Goal: Task Accomplishment & Management: Manage account settings

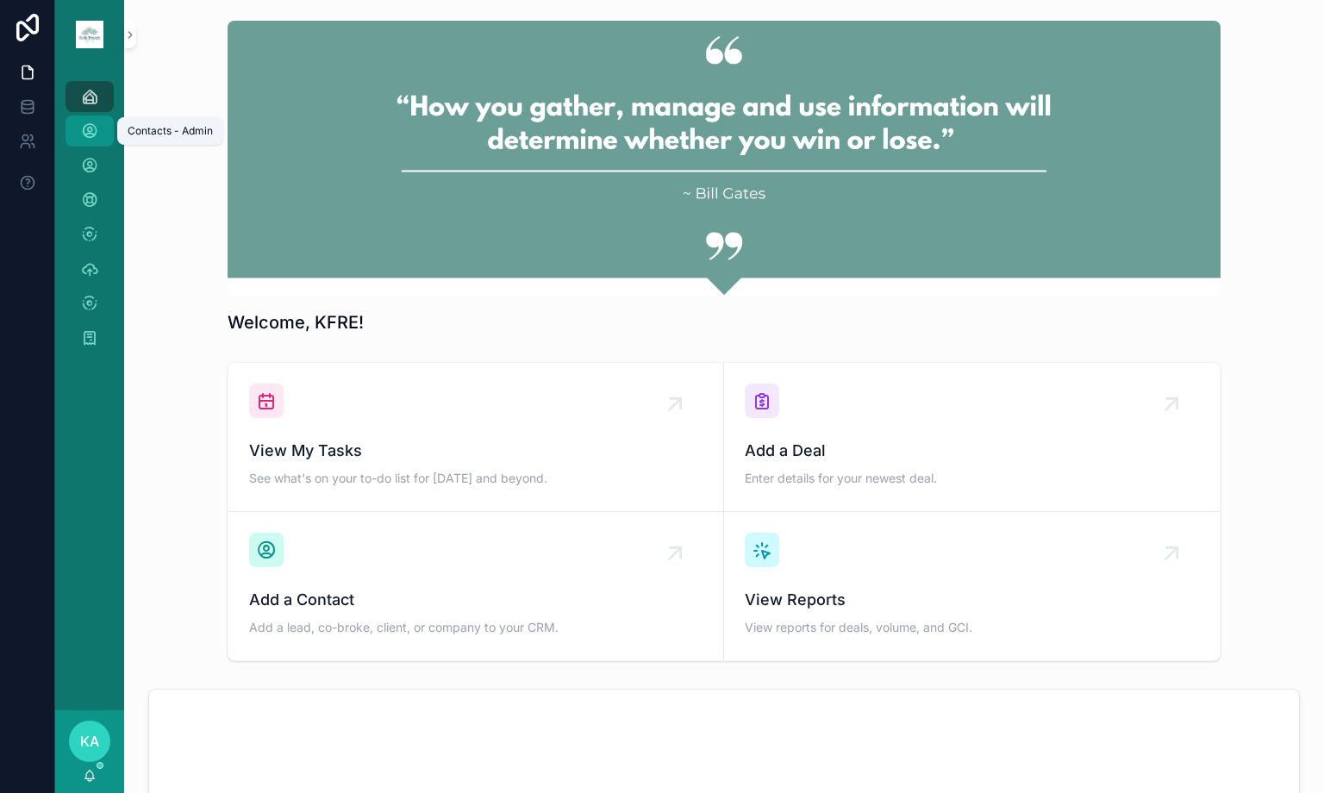
click at [91, 125] on icon "scrollable content" at bounding box center [89, 130] width 17 height 17
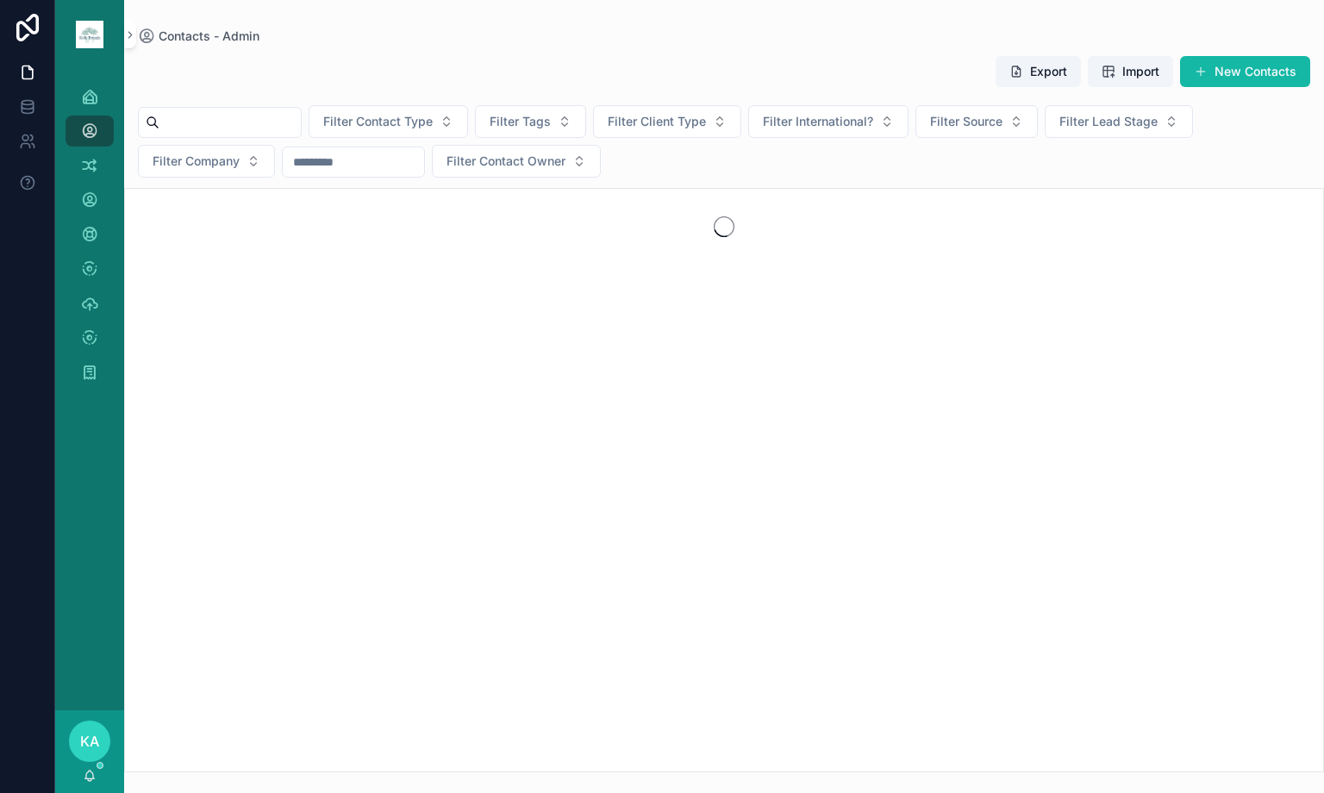
click at [293, 137] on div "scrollable content" at bounding box center [220, 122] width 164 height 31
click at [291, 133] on input "scrollable content" at bounding box center [229, 122] width 141 height 24
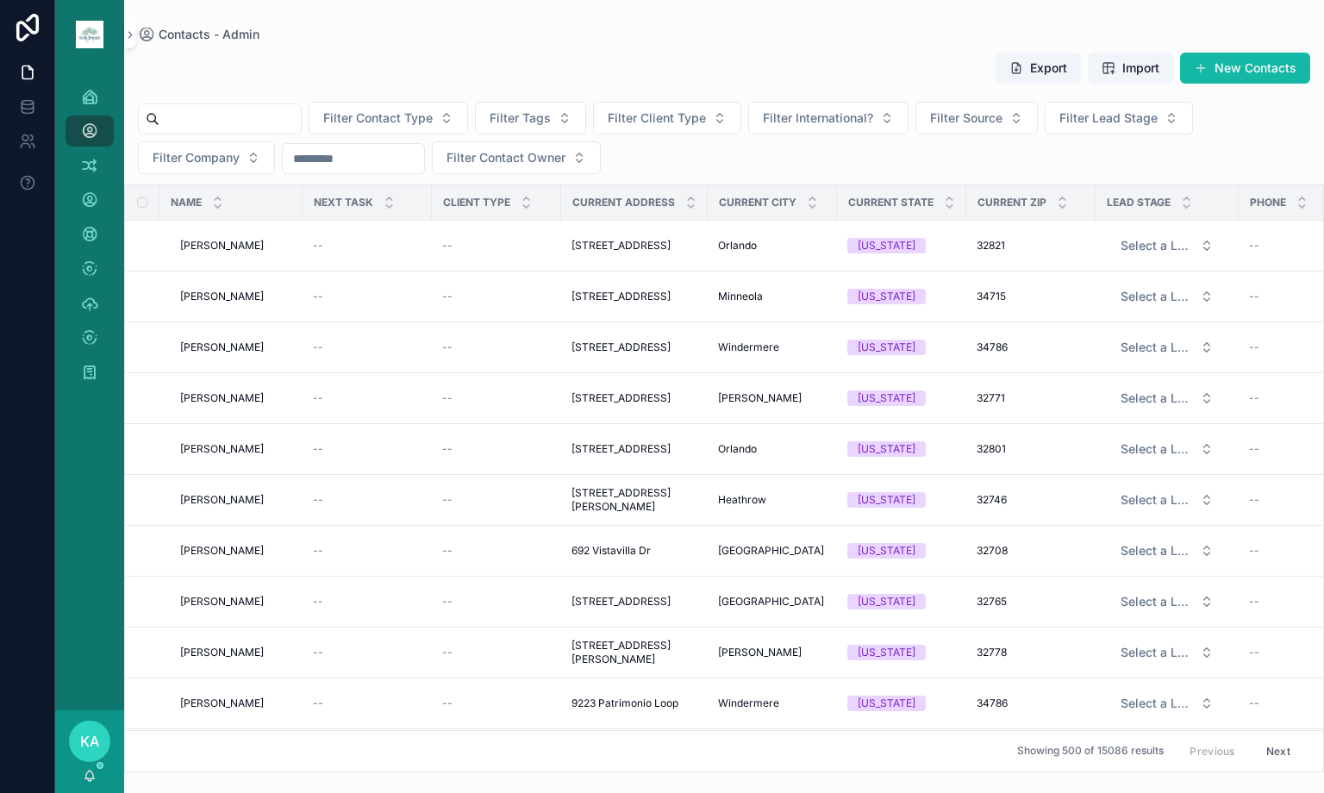
click at [240, 112] on input "scrollable content" at bounding box center [229, 119] width 141 height 24
type input "*********"
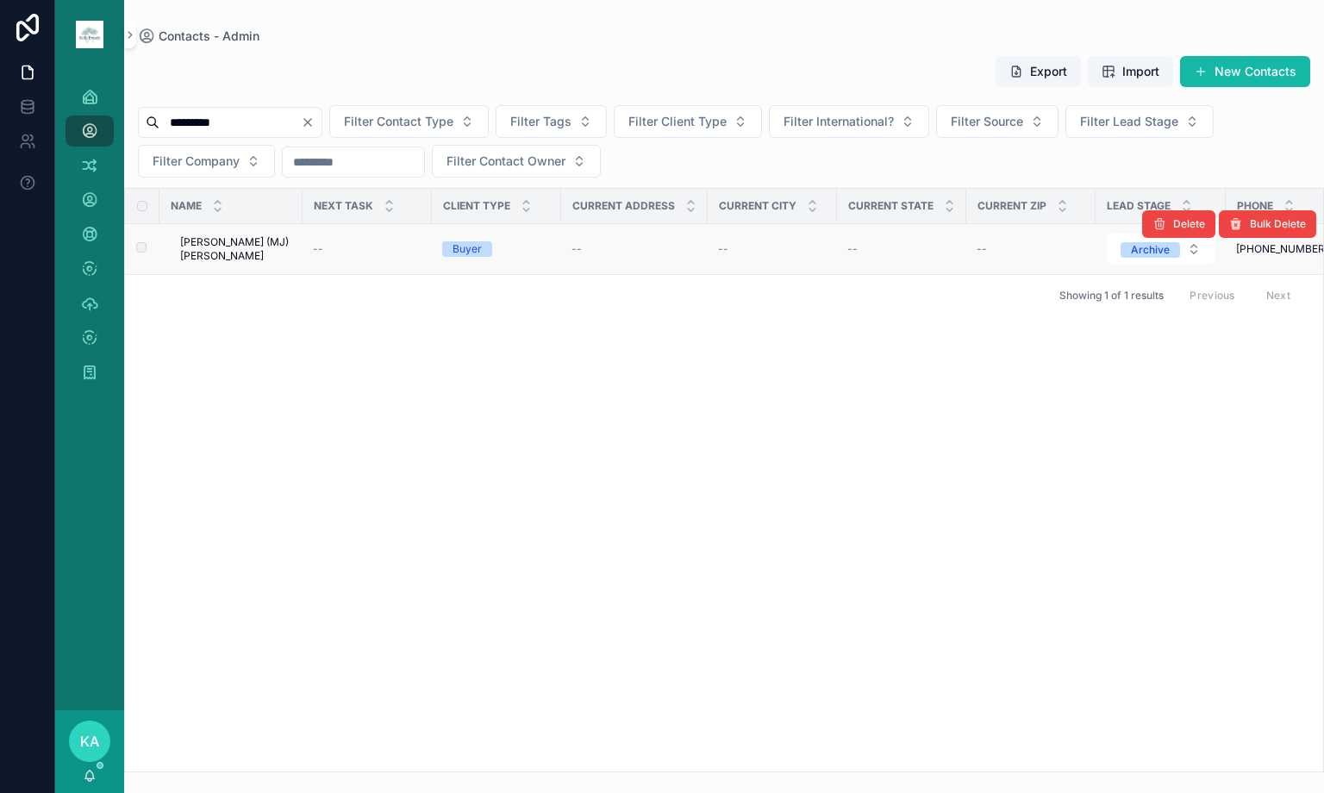
click at [217, 240] on span "[PERSON_NAME] (MJ) [PERSON_NAME]" at bounding box center [236, 249] width 112 height 28
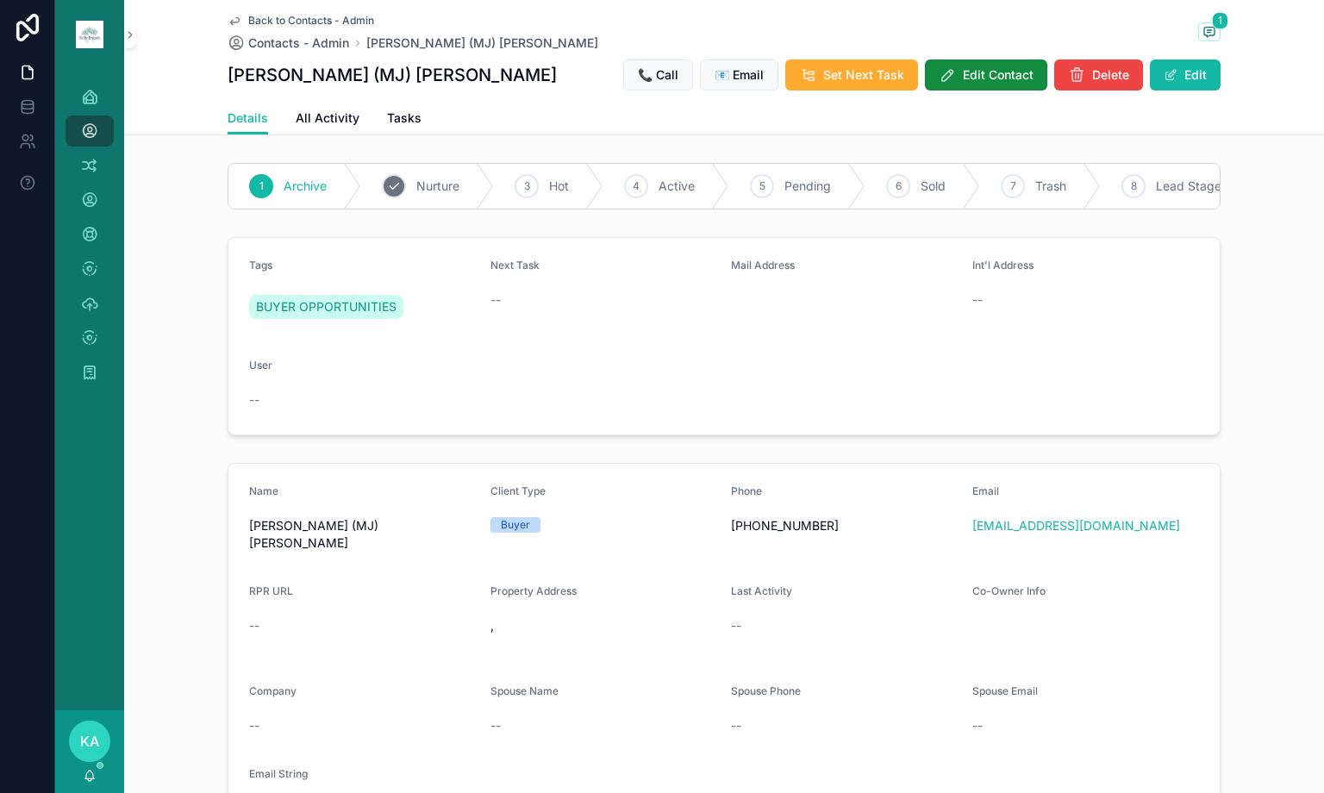
click at [426, 179] on span "Nurture" at bounding box center [437, 186] width 43 height 17
click at [373, 540] on span "[PERSON_NAME] (MJ) [PERSON_NAME]" at bounding box center [363, 534] width 228 height 34
copy span "[PERSON_NAME]"
click at [1204, 74] on button "Edit" at bounding box center [1185, 74] width 71 height 31
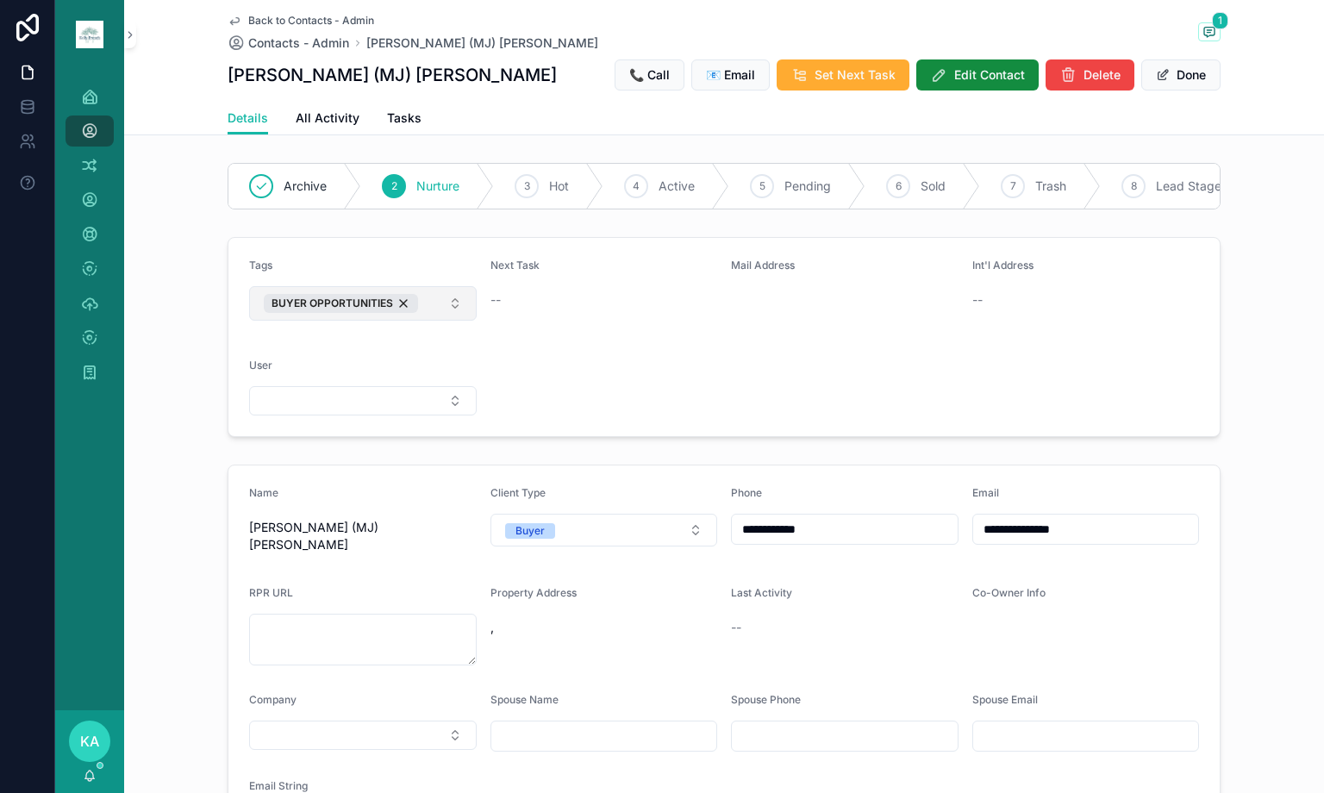
click at [428, 315] on button "BUYER OPPORTUNITIES" at bounding box center [363, 303] width 228 height 34
type input "******"
click at [363, 381] on div "INVESTOR" at bounding box center [356, 387] width 219 height 28
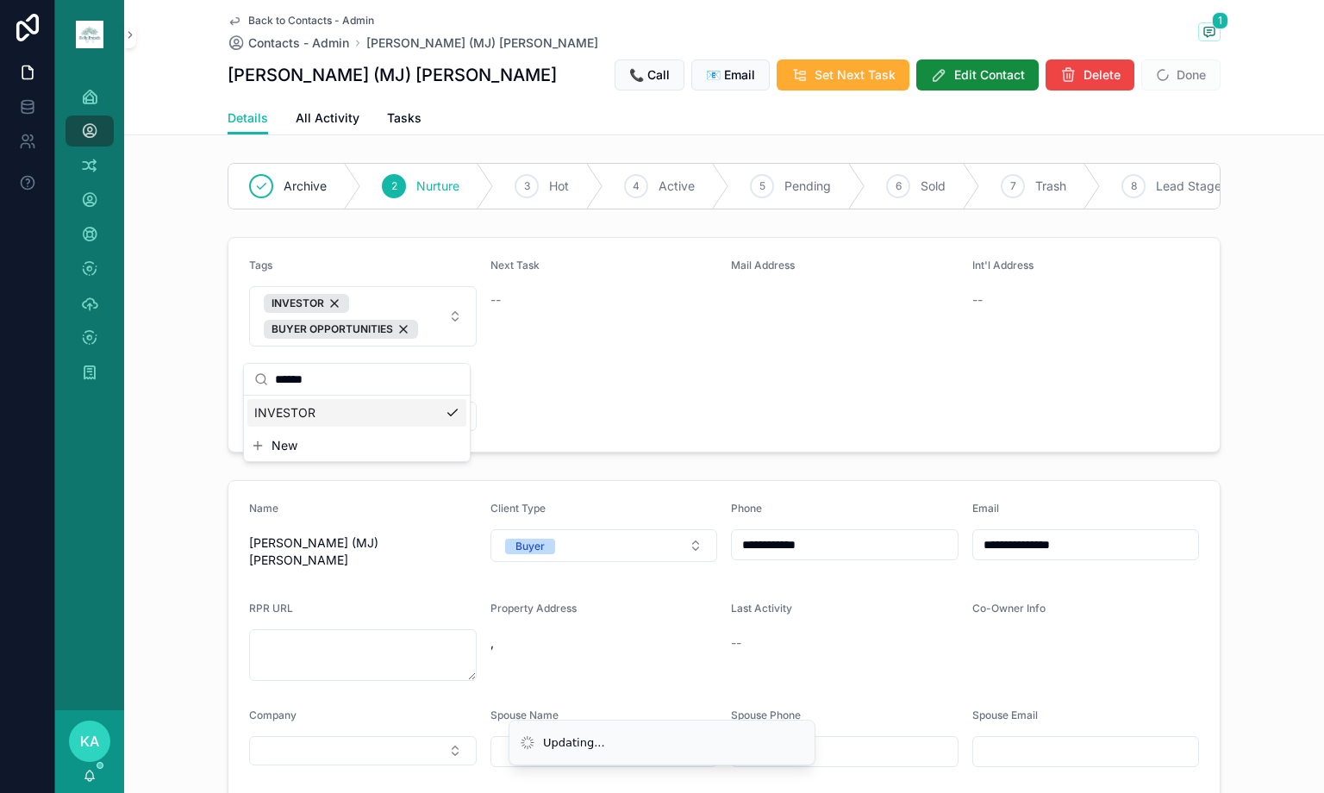
click at [723, 390] on form "Tags INVESTOR BUYER OPPORTUNITIES Next Task -- Mail Address Int'l Address -- Us…" at bounding box center [723, 345] width 991 height 214
click at [415, 429] on button "Select Button" at bounding box center [363, 416] width 228 height 29
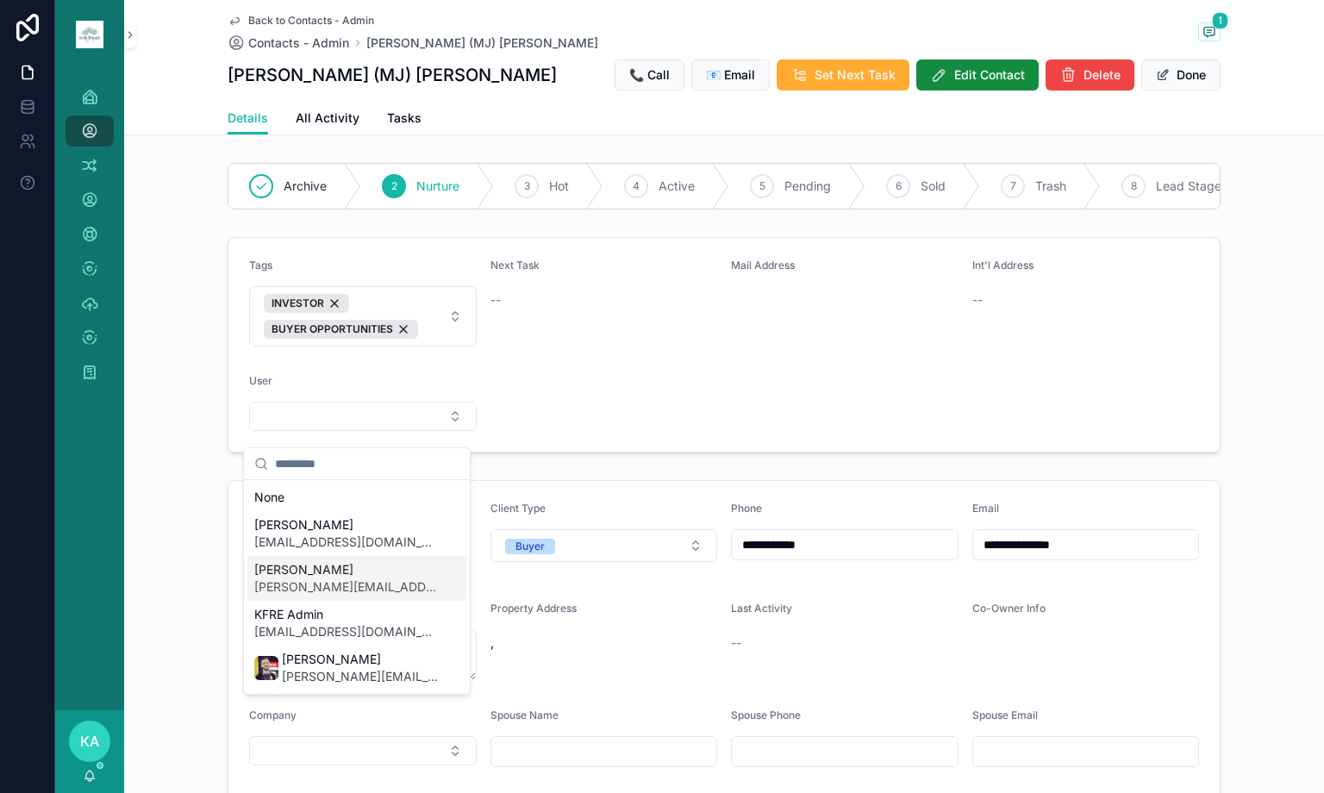
click at [338, 573] on span "[PERSON_NAME]" at bounding box center [346, 569] width 184 height 17
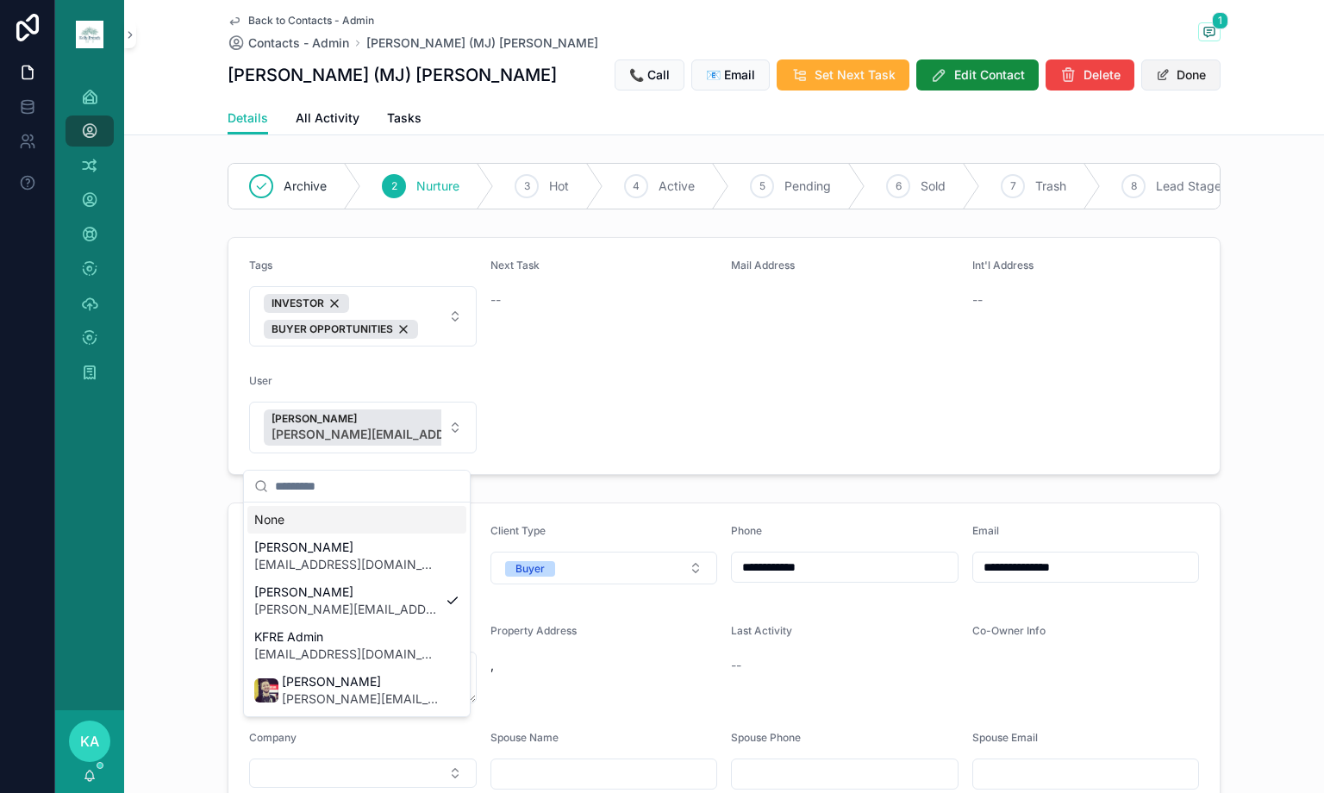
click at [1194, 83] on button "Done" at bounding box center [1180, 74] width 79 height 31
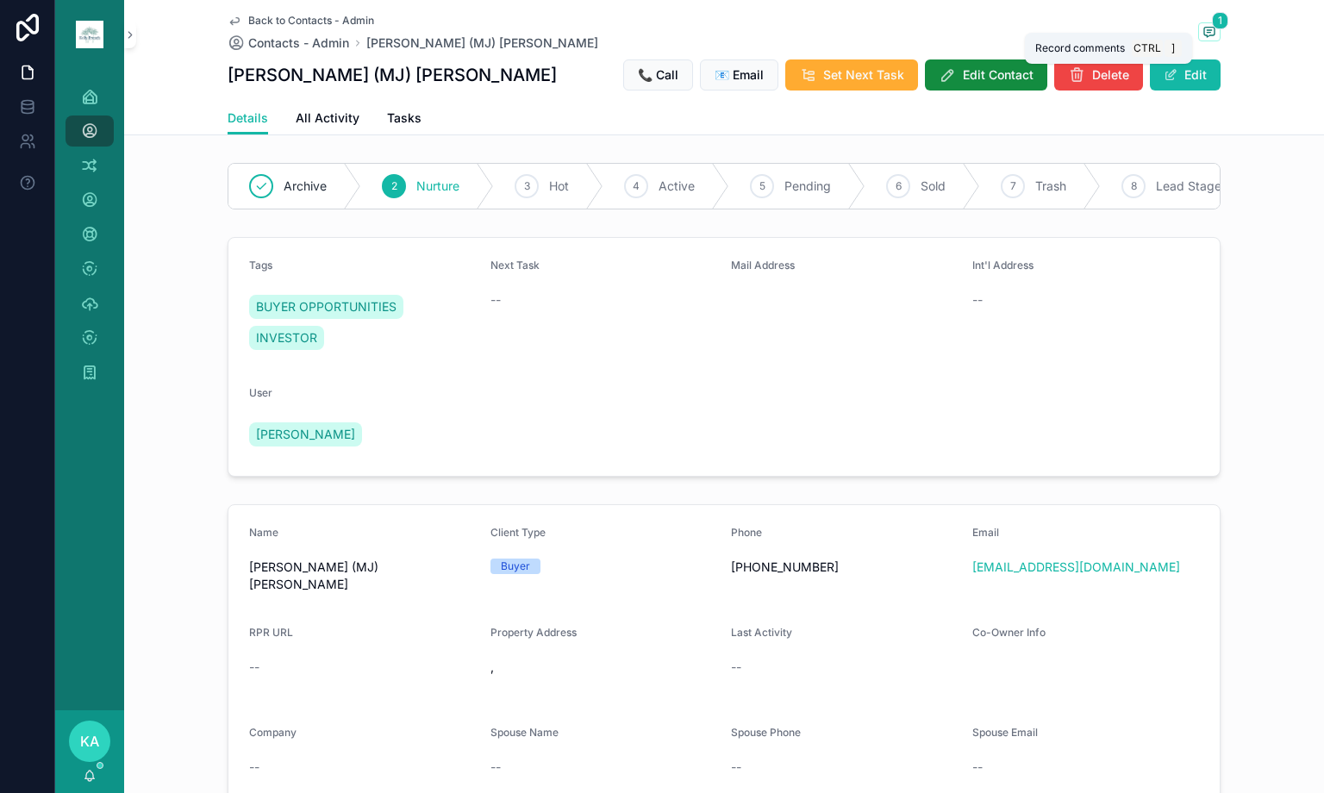
click at [1206, 27] on icon "scrollable content" at bounding box center [1209, 31] width 10 height 9
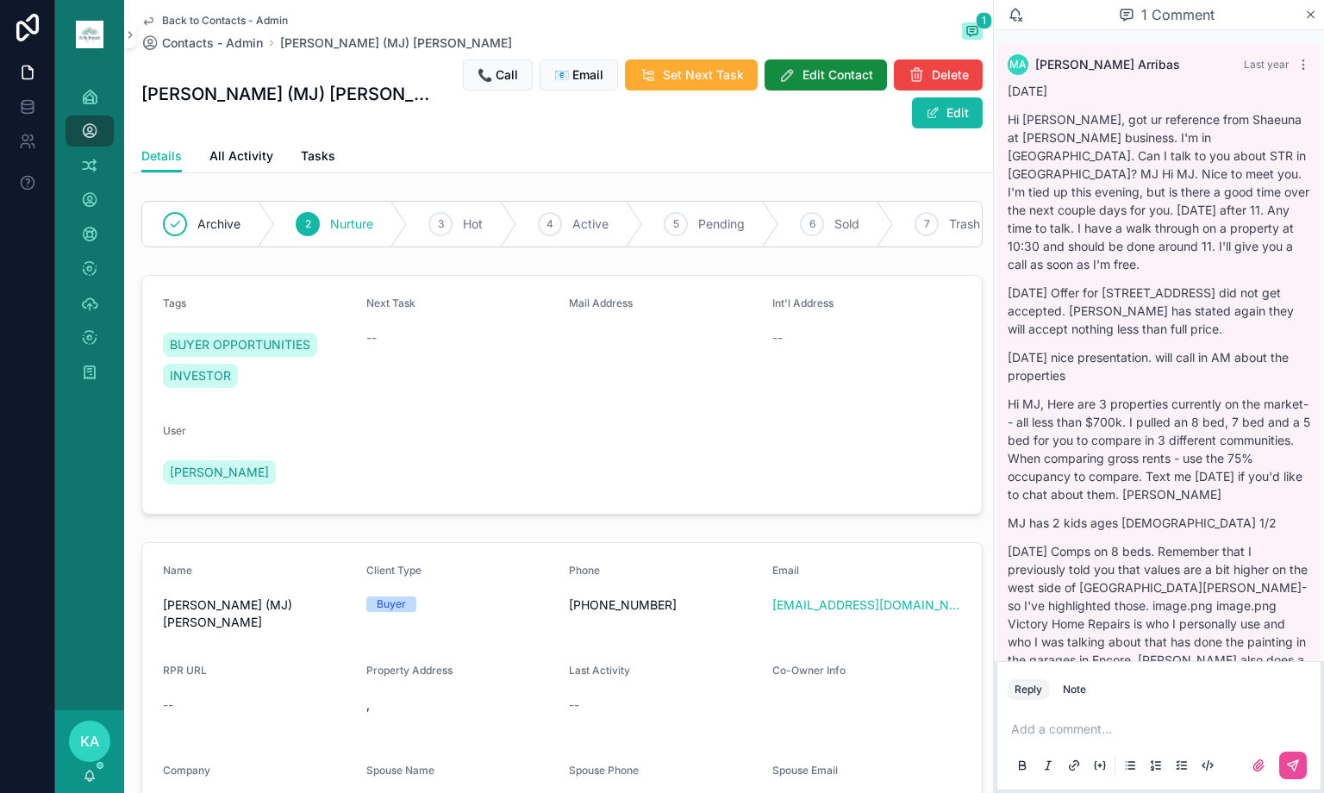
click at [1042, 135] on p "Hi [PERSON_NAME], got ur reference from Shaeuna at [PERSON_NAME] business. I'm …" at bounding box center [1159, 191] width 303 height 163
copy p "[PERSON_NAME]"
click at [1317, 11] on div "1 Comment" at bounding box center [1159, 15] width 330 height 30
click at [1316, 11] on icon "scrollable content" at bounding box center [1310, 15] width 13 height 14
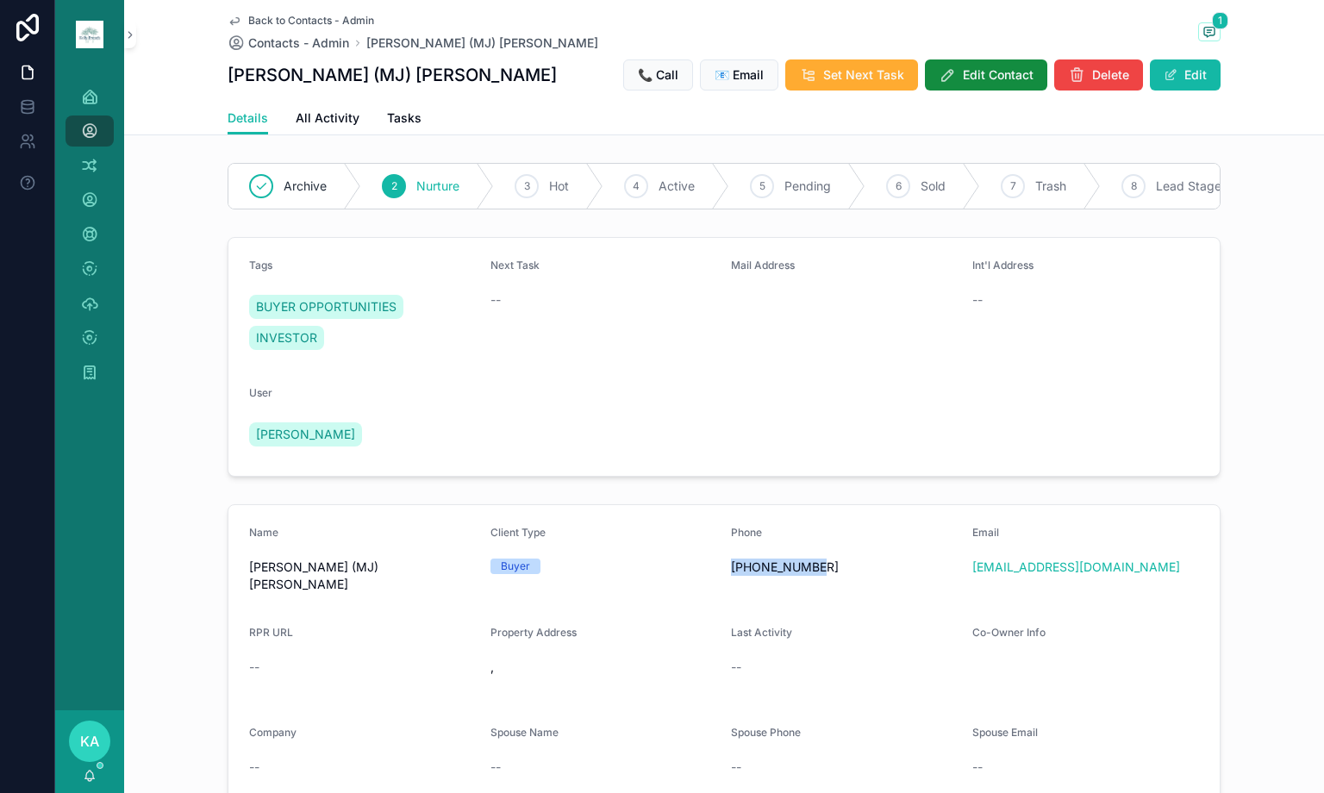
copy span "[PHONE_NUMBER]"
drag, startPoint x: 789, startPoint y: 590, endPoint x: 725, endPoint y: 589, distance: 63.8
click at [731, 581] on div "[PHONE_NUMBER]" at bounding box center [845, 567] width 228 height 28
click at [1169, 567] on div "[EMAIL_ADDRESS][DOMAIN_NAME]" at bounding box center [1086, 567] width 228 height 28
copy link "[EMAIL_ADDRESS][DOMAIN_NAME]"
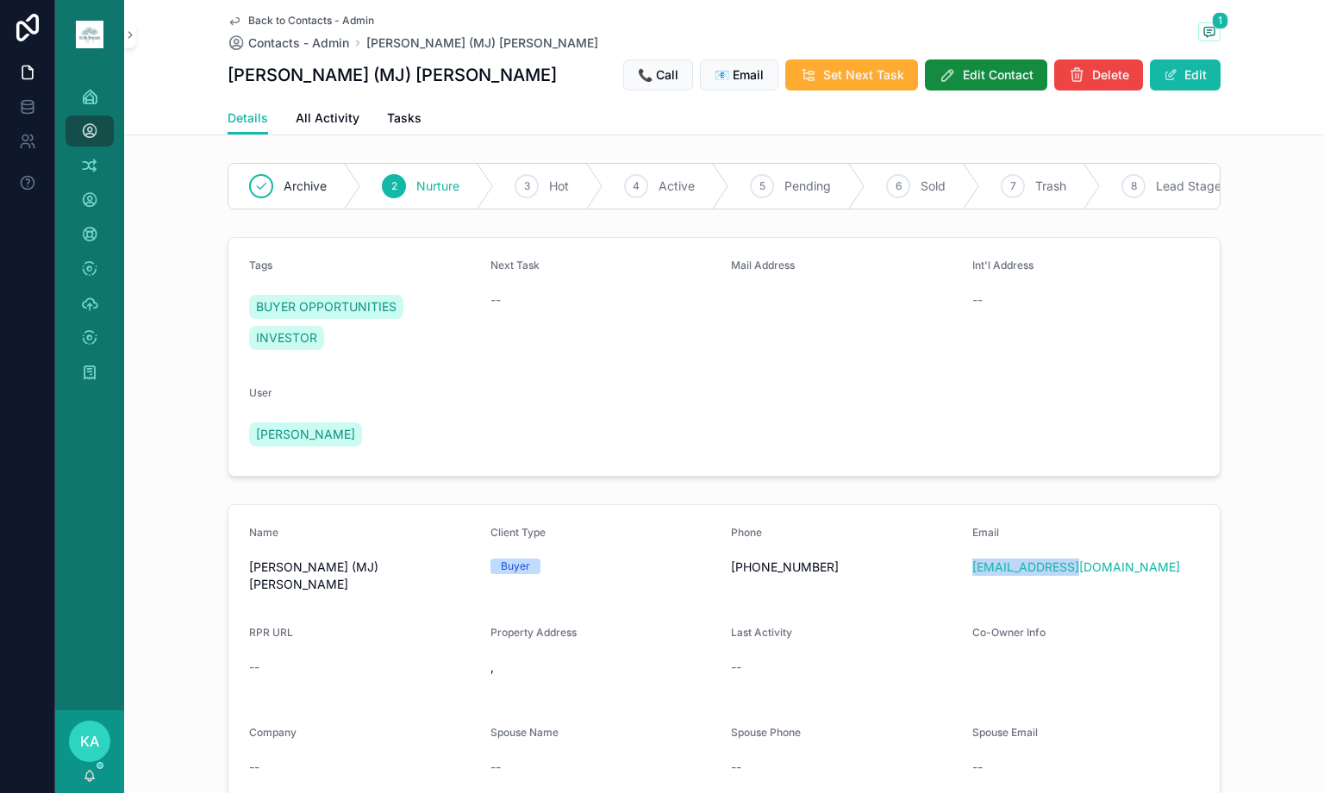
drag, startPoint x: 1108, startPoint y: 576, endPoint x: 963, endPoint y: 582, distance: 144.9
click at [963, 582] on form "Name [PERSON_NAME] (MJ) [PERSON_NAME] Client Type Buyer Phone [PHONE_NUMBER] Em…" at bounding box center [723, 694] width 991 height 379
click at [1202, 30] on icon "scrollable content" at bounding box center [1209, 32] width 14 height 14
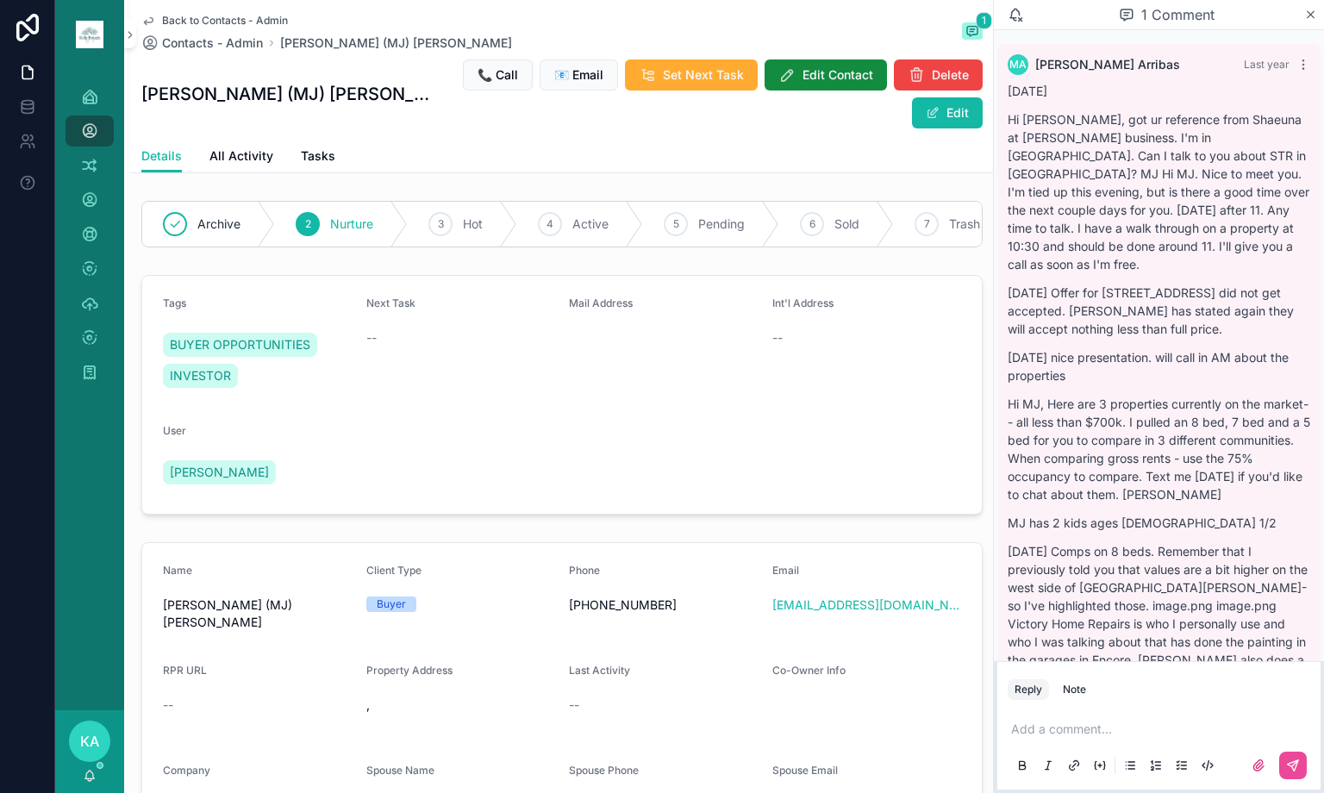
scroll to position [1038, 0]
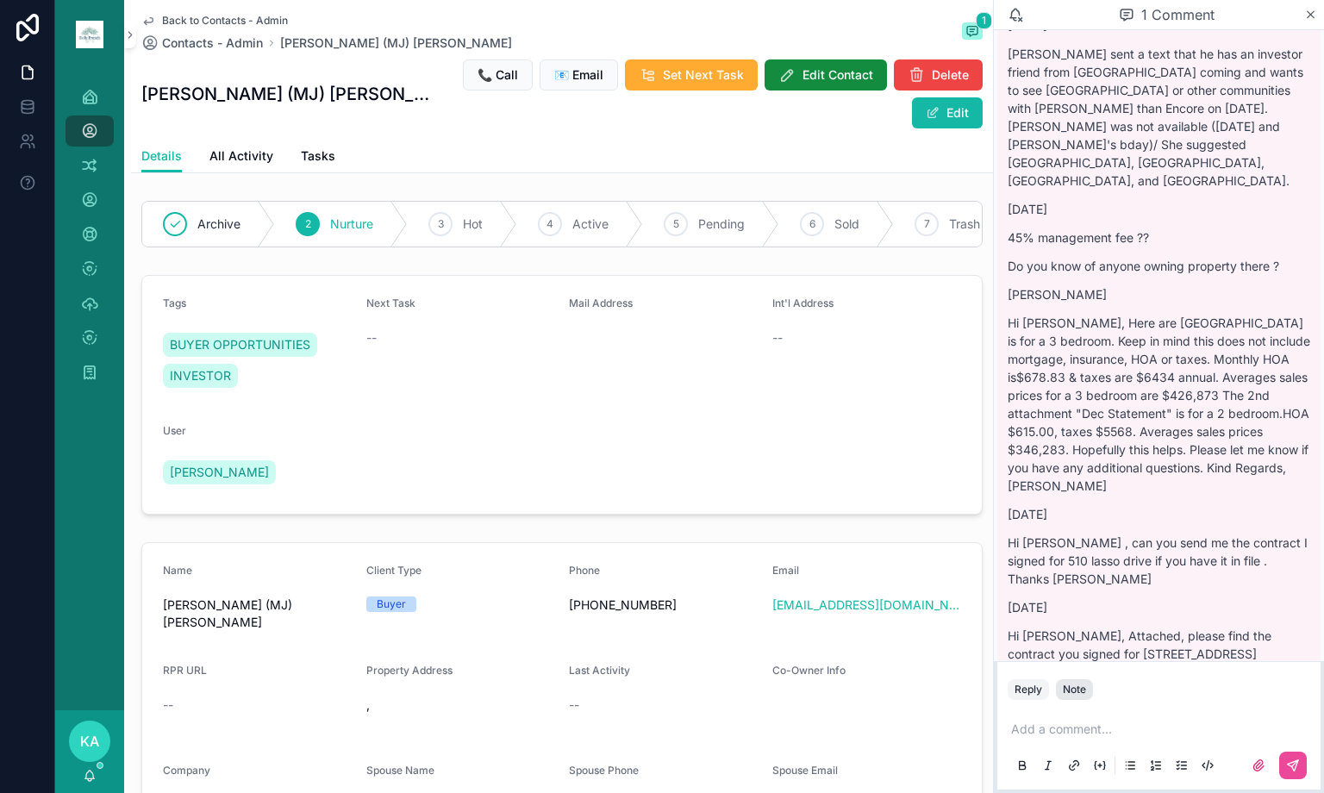
click at [1076, 684] on div "Note" at bounding box center [1074, 690] width 23 height 14
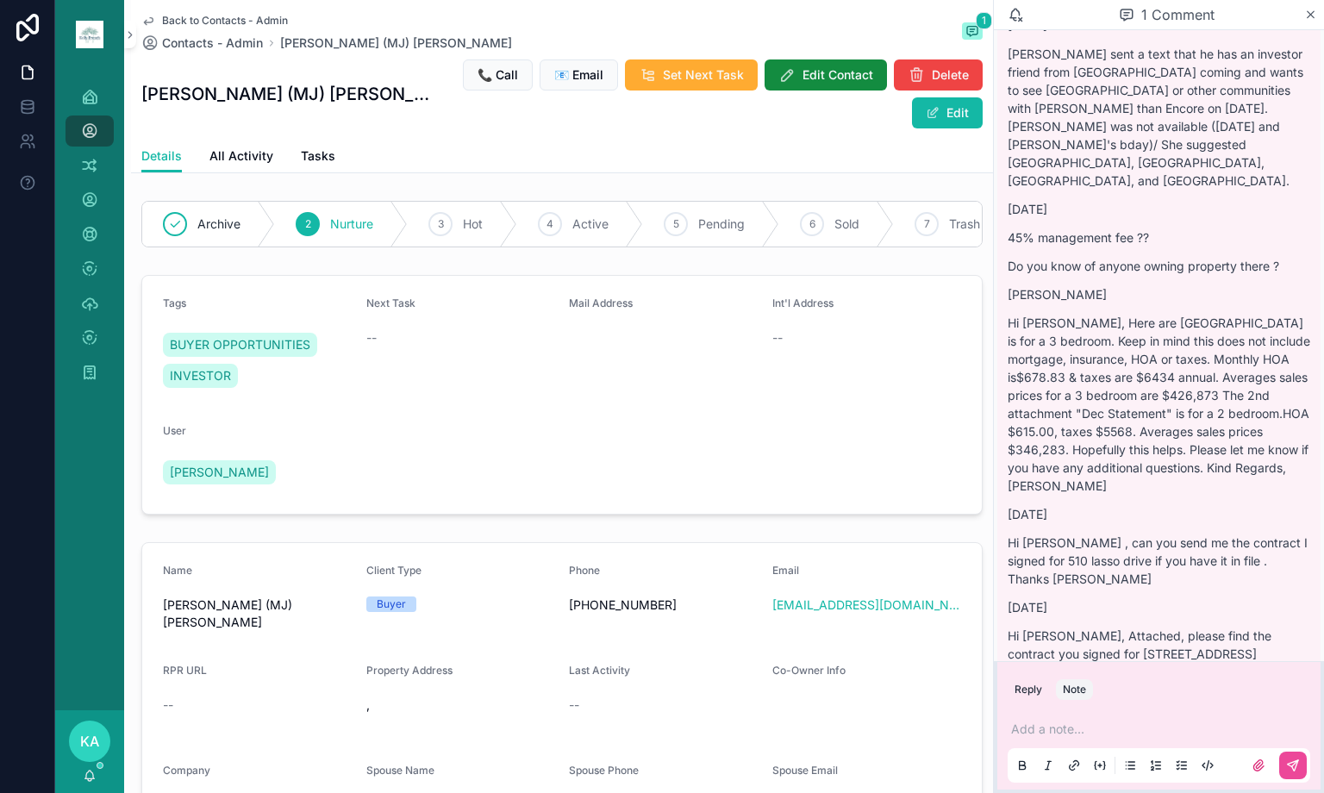
click at [1106, 734] on p "scrollable content" at bounding box center [1162, 729] width 303 height 17
click at [1292, 758] on button "scrollable content" at bounding box center [1293, 766] width 28 height 28
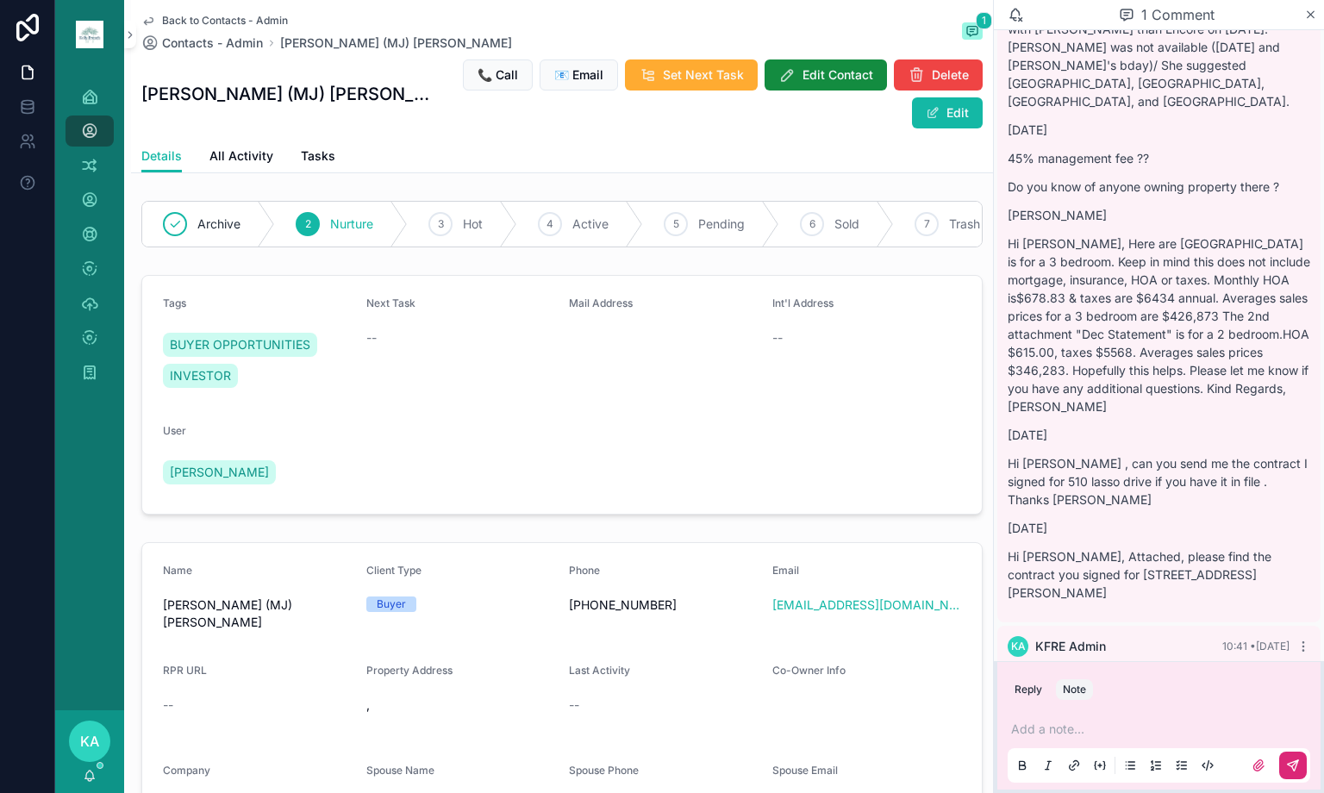
scroll to position [1118, 0]
